Goal: Task Accomplishment & Management: Manage account settings

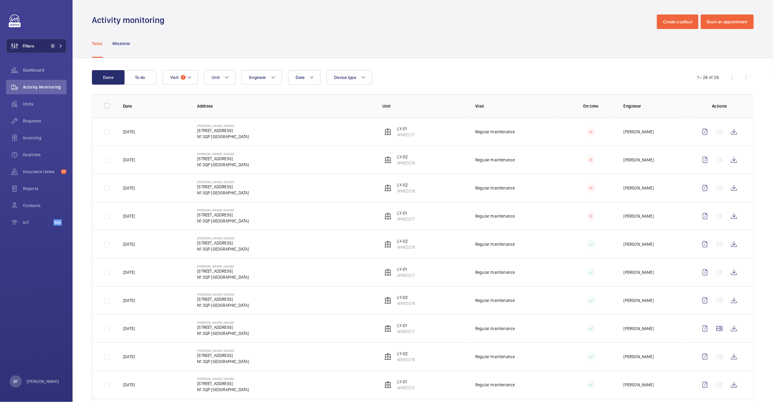
click at [60, 47] on mat-icon at bounding box center [61, 46] width 4 height 4
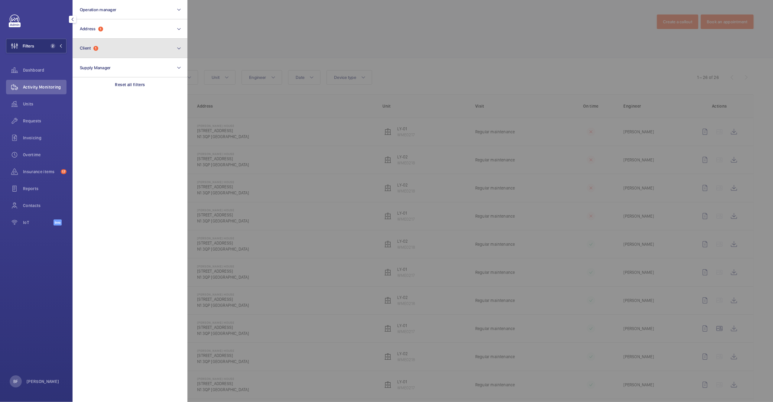
click at [114, 49] on button "Client 1" at bounding box center [130, 48] width 115 height 19
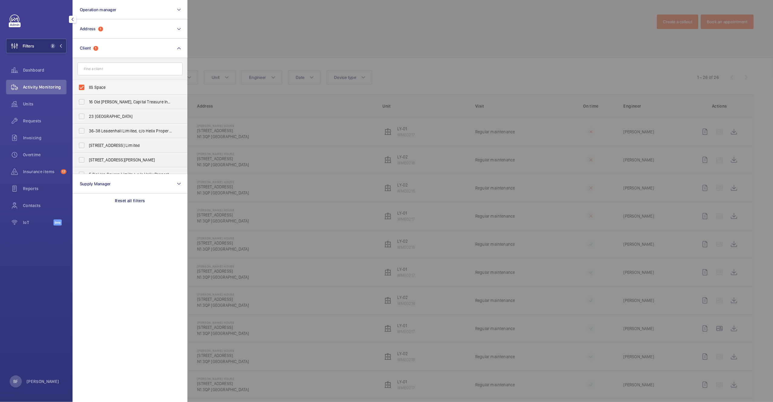
click at [101, 90] on label "IIS Space" at bounding box center [125, 87] width 105 height 15
click at [88, 90] on input "IIS Space" at bounding box center [82, 87] width 12 height 12
checkbox input "false"
click at [115, 29] on button "Address 1" at bounding box center [130, 28] width 115 height 19
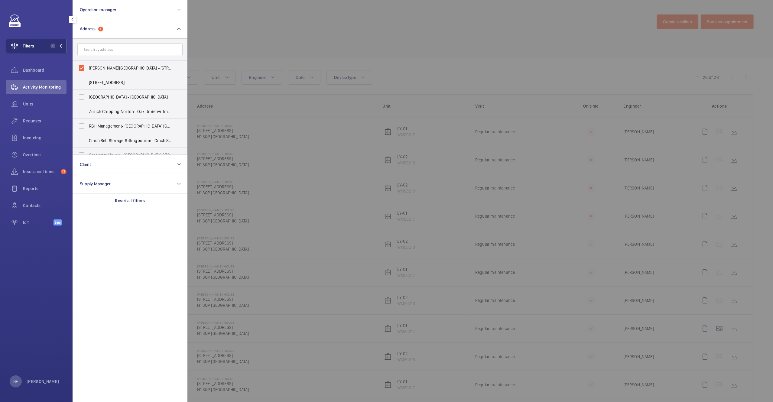
click at [268, 34] on div at bounding box center [573, 201] width 773 height 402
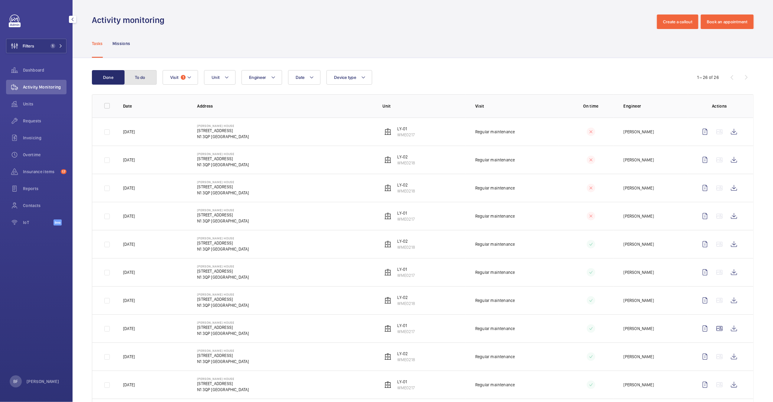
click at [140, 83] on button "To do" at bounding box center [140, 77] width 33 height 15
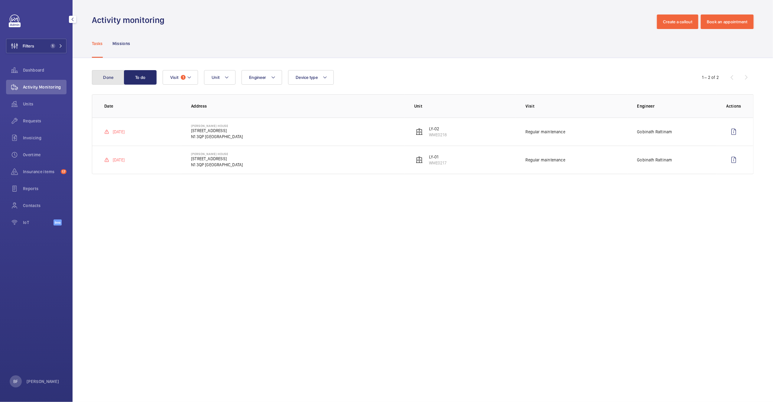
click at [105, 74] on button "Done" at bounding box center [108, 77] width 33 height 15
